Goal: Transaction & Acquisition: Obtain resource

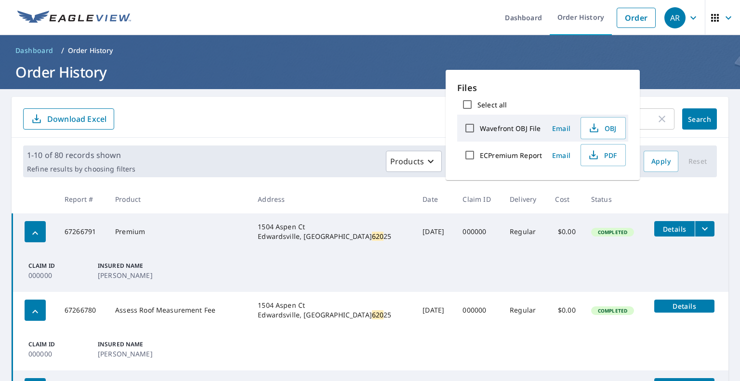
scroll to position [293, 0]
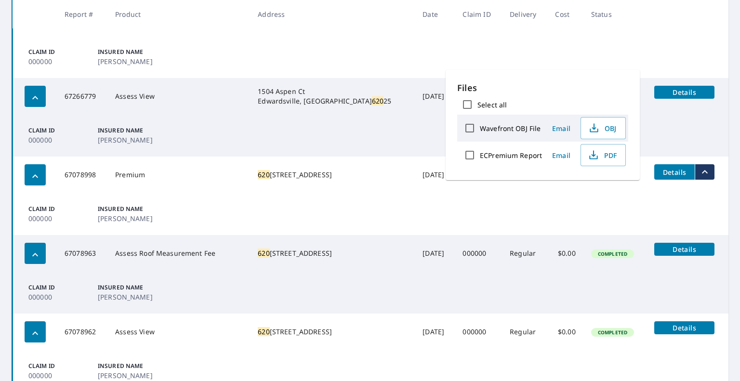
click at [527, 43] on td "Claim ID 000000 Insured Name [PERSON_NAME] Iwayemi" at bounding box center [371, 57] width 717 height 42
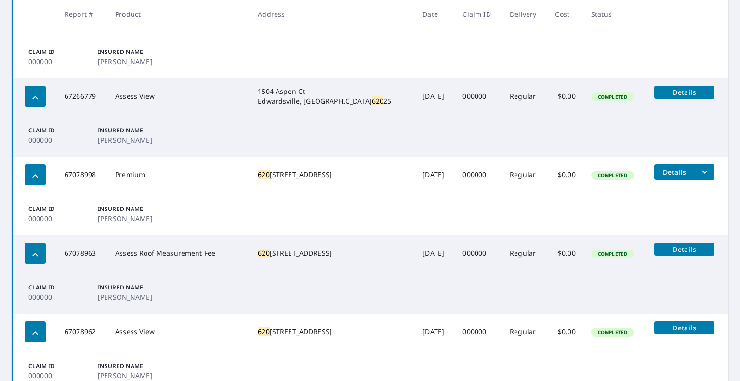
scroll to position [0, 0]
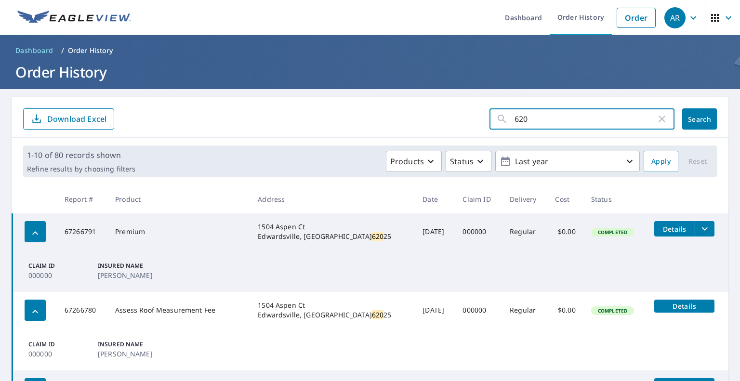
drag, startPoint x: 529, startPoint y: 121, endPoint x: 504, endPoint y: 118, distance: 25.2
click at [503, 121] on div "620 ​" at bounding box center [582, 118] width 185 height 21
type input "1408"
click button "Search" at bounding box center [700, 118] width 35 height 21
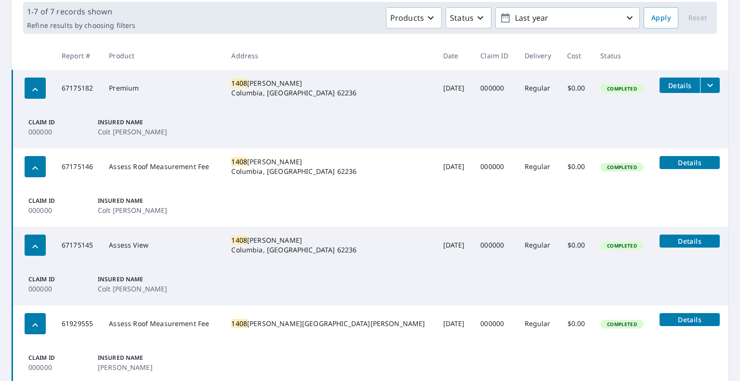
scroll to position [145, 0]
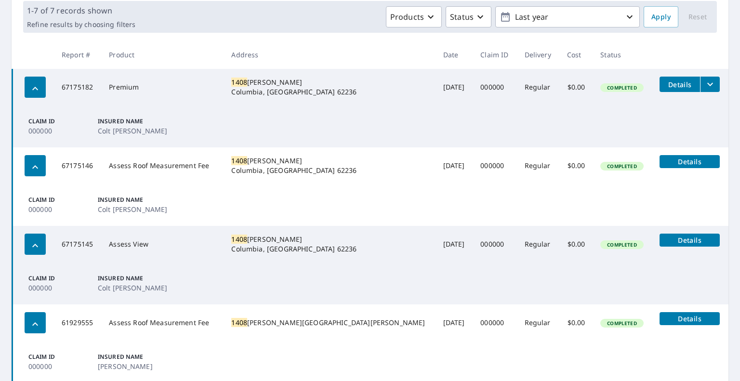
click at [705, 85] on icon "filesDropdownBtn-67175182" at bounding box center [711, 85] width 12 height 12
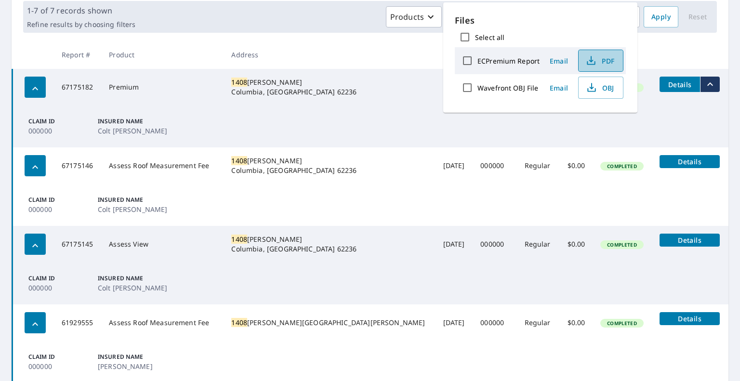
click at [596, 62] on span "PDF" at bounding box center [600, 61] width 31 height 12
click at [687, 51] on th at bounding box center [690, 54] width 77 height 28
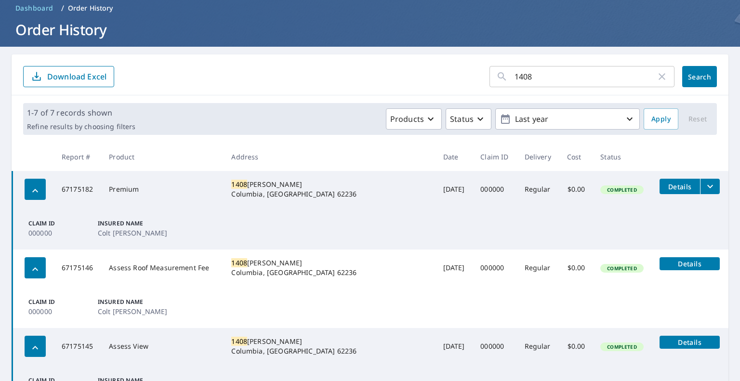
scroll to position [0, 0]
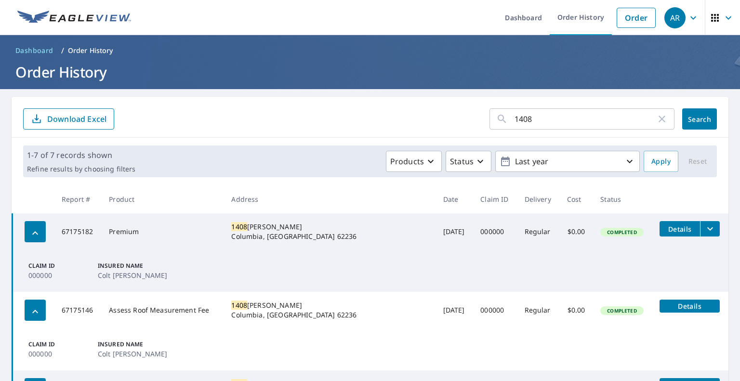
click at [472, 98] on div "1408 ​ Search Download Excel" at bounding box center [370, 117] width 717 height 41
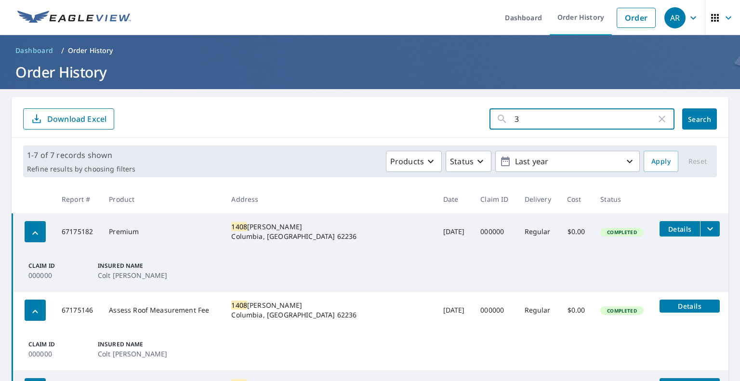
type input "30"
click button "Search" at bounding box center [700, 118] width 35 height 21
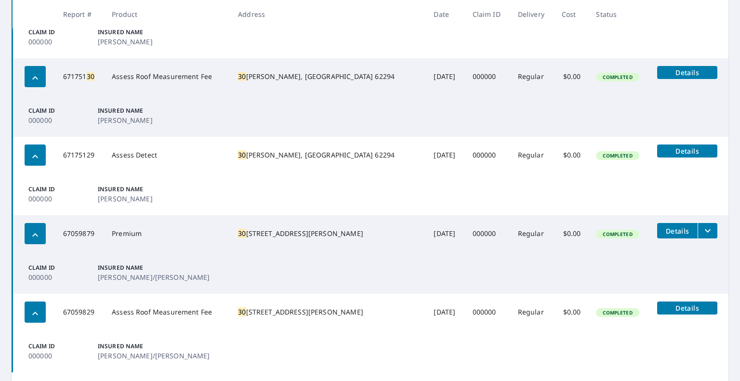
scroll to position [482, 0]
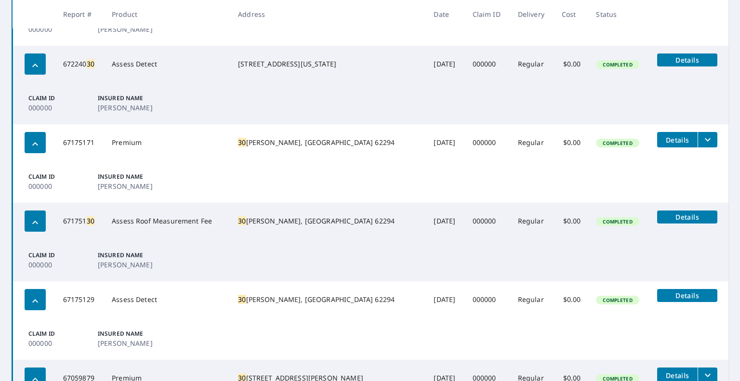
click at [702, 138] on icon "filesDropdownBtn-67175171" at bounding box center [708, 140] width 12 height 12
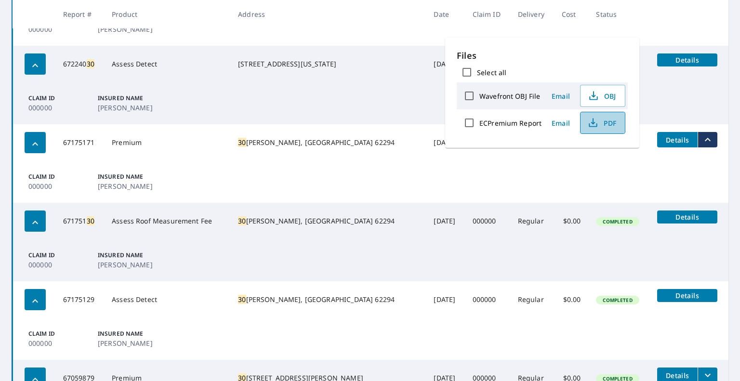
click at [603, 123] on span "PDF" at bounding box center [602, 123] width 31 height 12
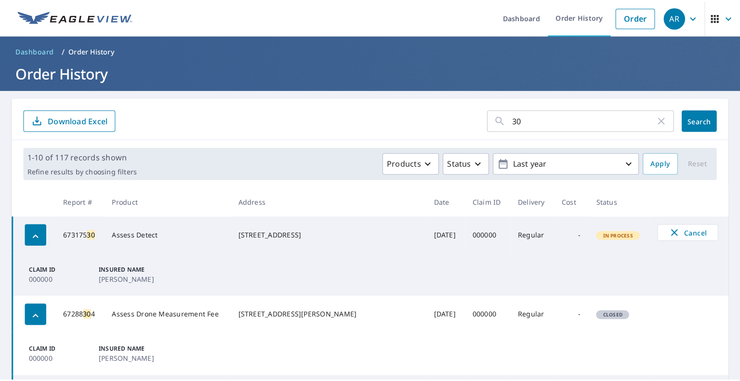
scroll to position [0, 0]
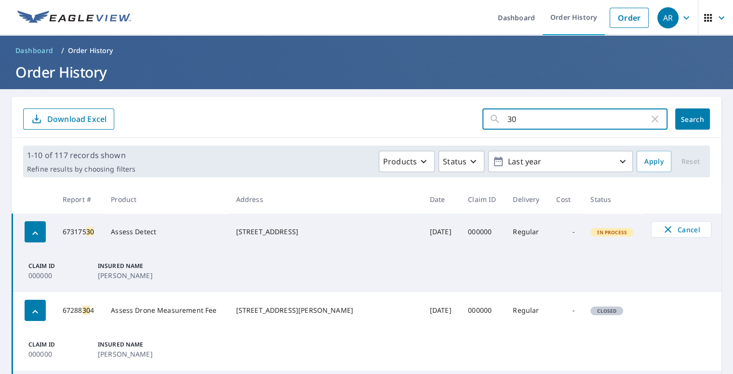
drag, startPoint x: 538, startPoint y: 125, endPoint x: 490, endPoint y: 119, distance: 48.6
click at [491, 121] on div "30 ​" at bounding box center [574, 118] width 185 height 21
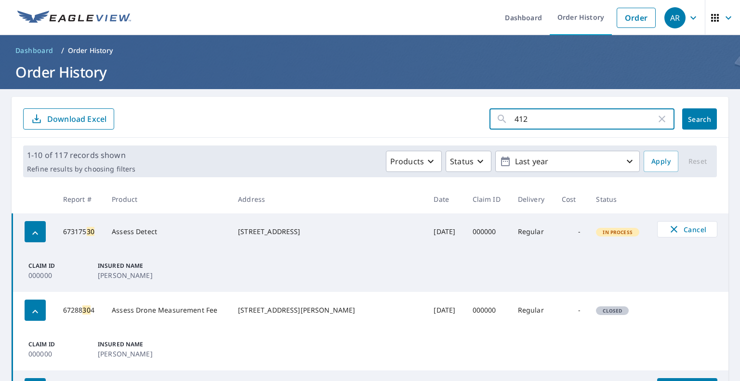
type input "4127"
click button "Search" at bounding box center [700, 118] width 35 height 21
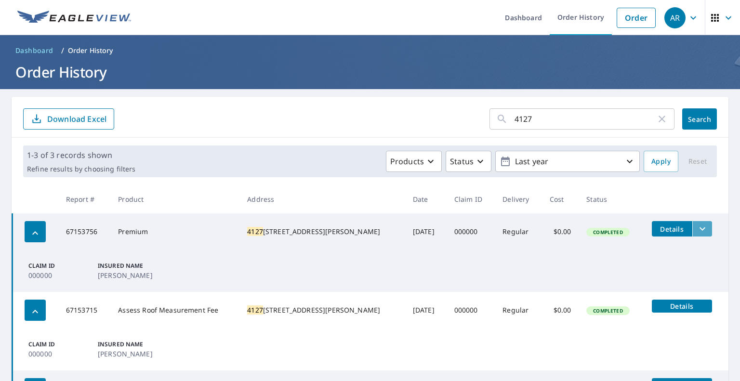
click at [697, 227] on icon "filesDropdownBtn-67153756" at bounding box center [703, 229] width 12 height 12
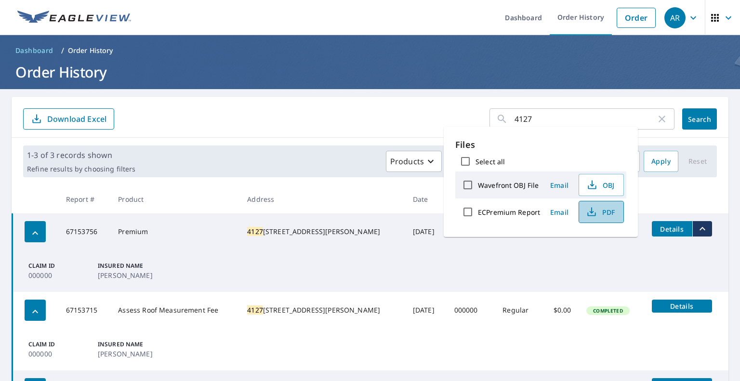
click at [594, 208] on icon "button" at bounding box center [592, 212] width 12 height 12
